Goal: Find specific page/section: Find specific page/section

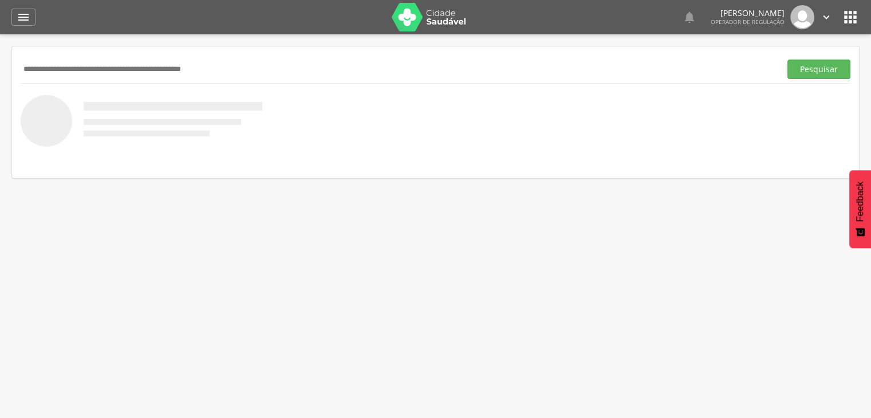
click at [209, 78] on input "text" at bounding box center [399, 69] width 756 height 19
click at [211, 76] on input "text" at bounding box center [399, 69] width 756 height 19
paste input "**********"
click at [788, 60] on button "Pesquisar" at bounding box center [819, 69] width 63 height 19
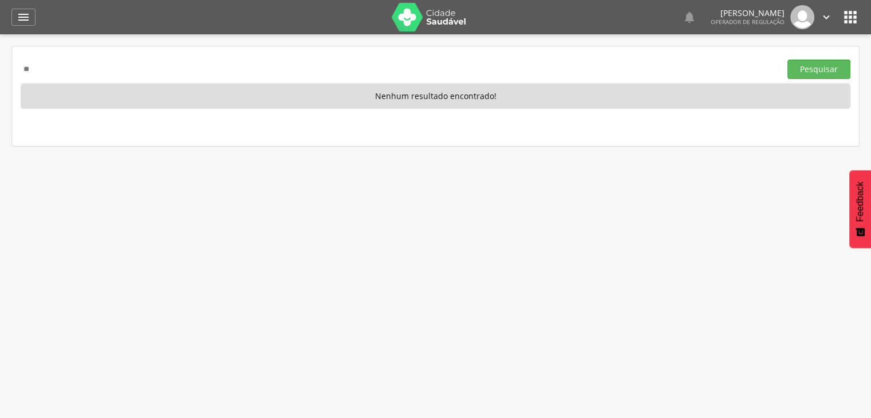
type input "*"
click at [26, 23] on icon "" at bounding box center [24, 17] width 14 height 14
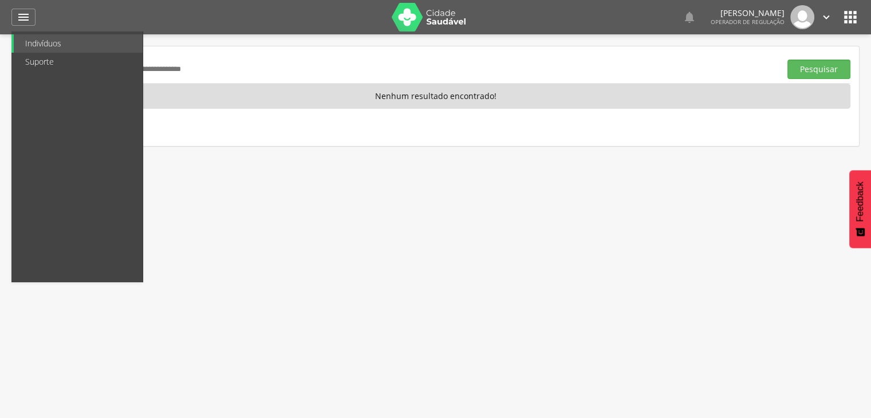
click at [678, 163] on div " Indivíduos  Fichas   Cadastro individual Informações do Cadastro Data e ho…" at bounding box center [435, 243] width 871 height 418
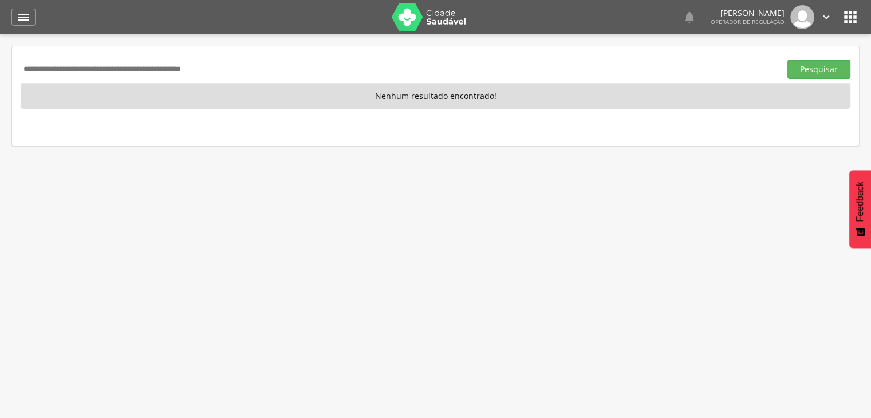
click at [850, 28] on div "  Lorem ipsum dolor sit amet, sed do eiusmod tempor incididunt ut labore et d…" at bounding box center [453, 17] width 813 height 34
click at [850, 24] on icon "" at bounding box center [850, 17] width 18 height 18
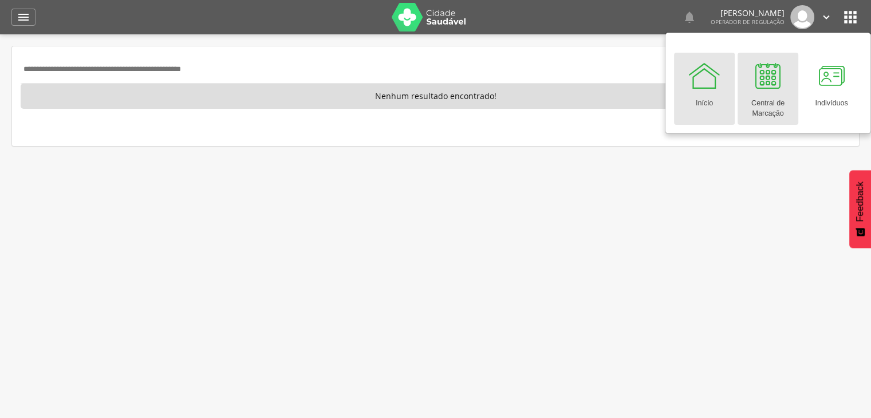
click at [773, 96] on div "Central de Marcação" at bounding box center [767, 106] width 49 height 26
click at [734, 81] on link "Início" at bounding box center [704, 89] width 61 height 72
click at [763, 71] on div at bounding box center [768, 75] width 34 height 34
